Goal: Task Accomplishment & Management: Manage account settings

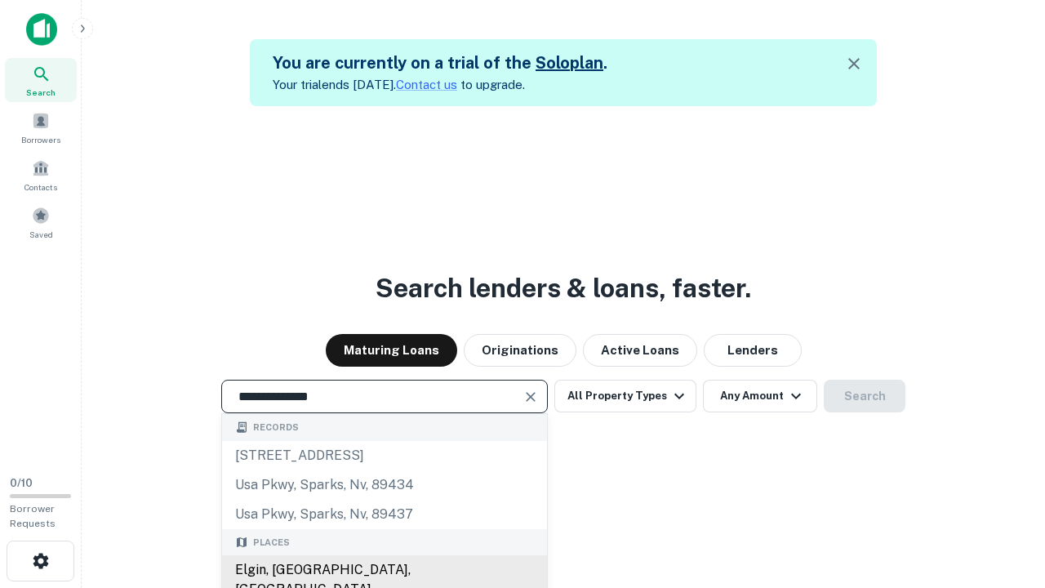
click at [384, 570] on div "Elgin, [GEOGRAPHIC_DATA], [GEOGRAPHIC_DATA]" at bounding box center [384, 579] width 325 height 49
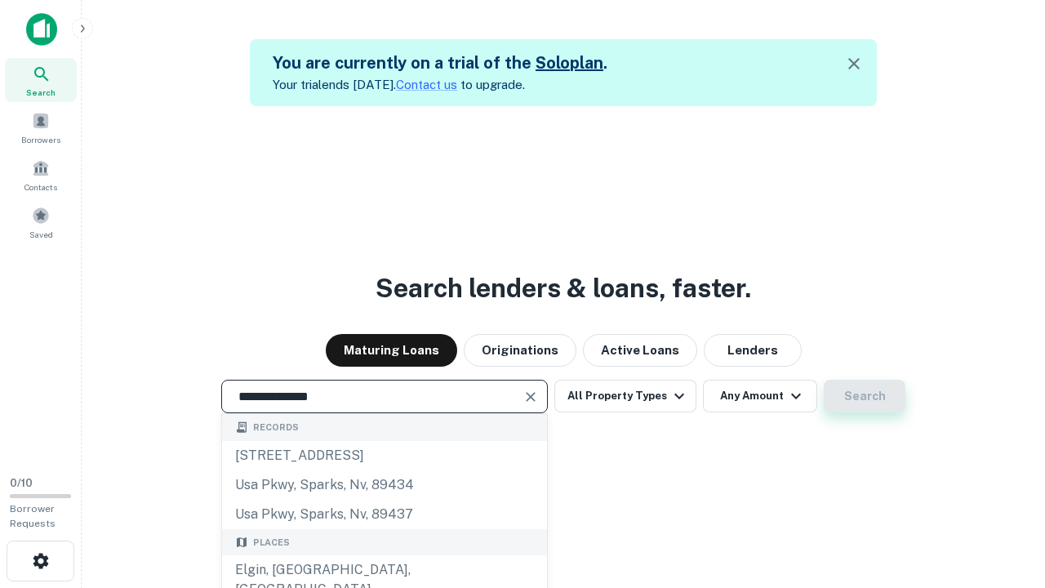
type input "**********"
click at [823, 380] on button "Search" at bounding box center [864, 396] width 82 height 33
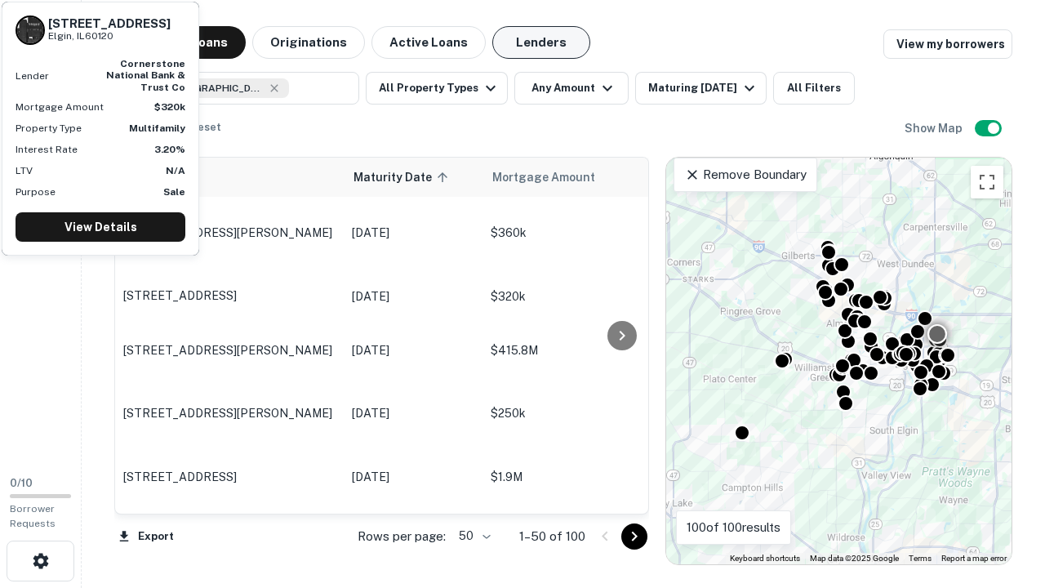
click at [541, 42] on button "Lenders" at bounding box center [541, 42] width 98 height 33
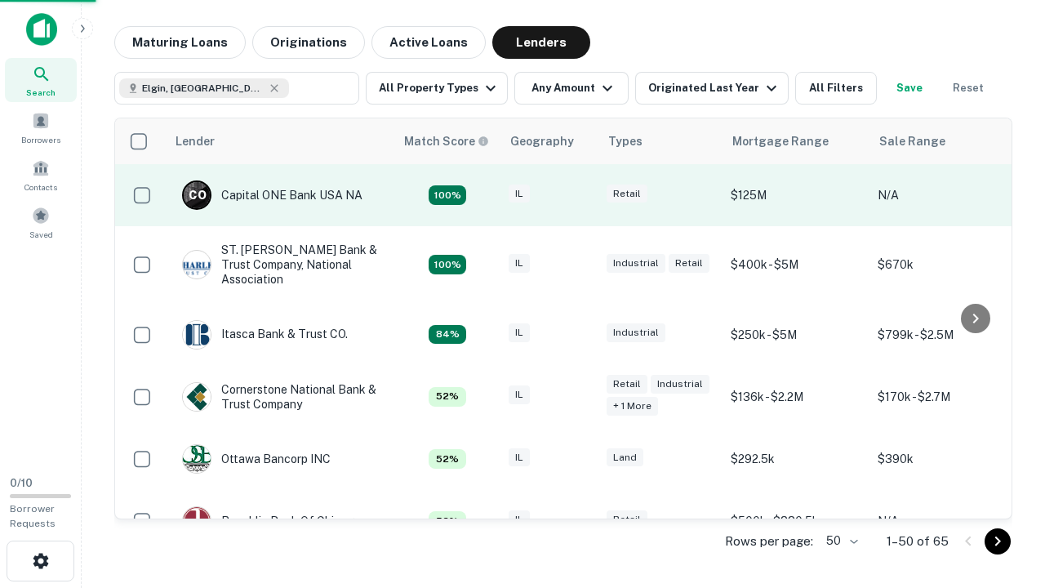
click at [579, 195] on div "IL" at bounding box center [549, 195] width 82 height 22
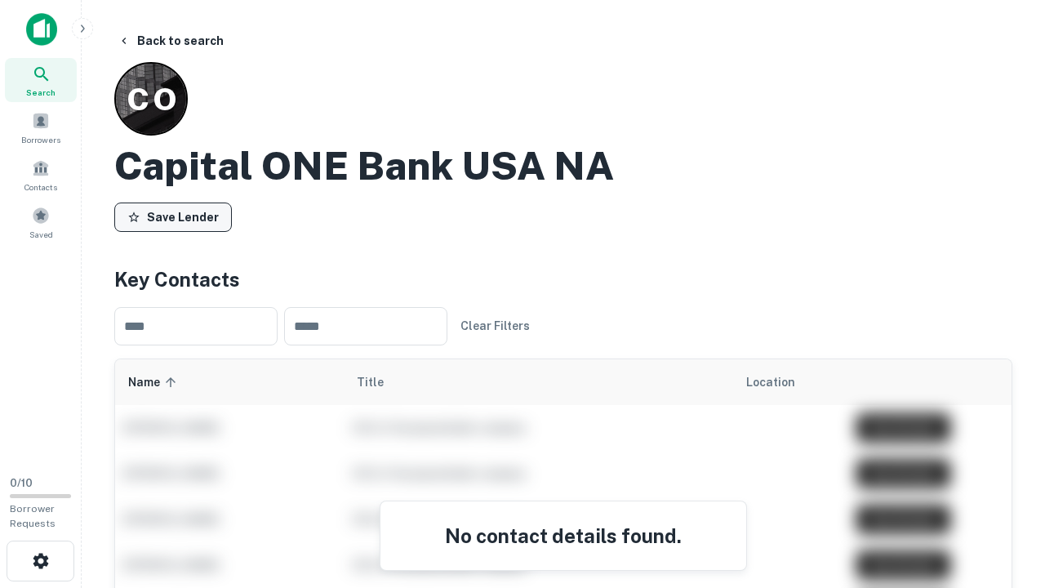
click at [173, 216] on button "Save Lender" at bounding box center [173, 216] width 118 height 29
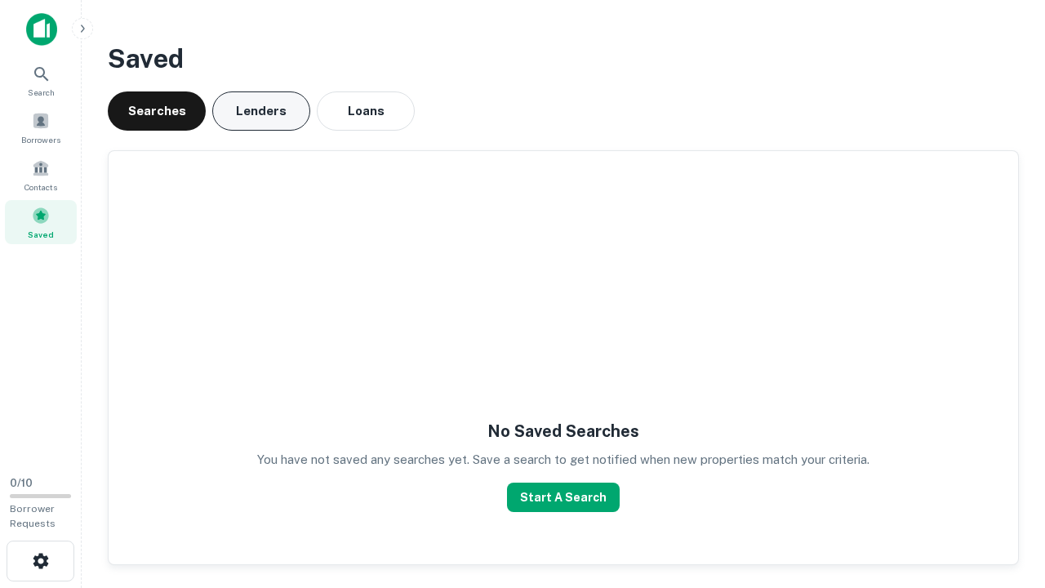
click at [261, 111] on button "Lenders" at bounding box center [261, 110] width 98 height 39
